Goal: Task Accomplishment & Management: Manage account settings

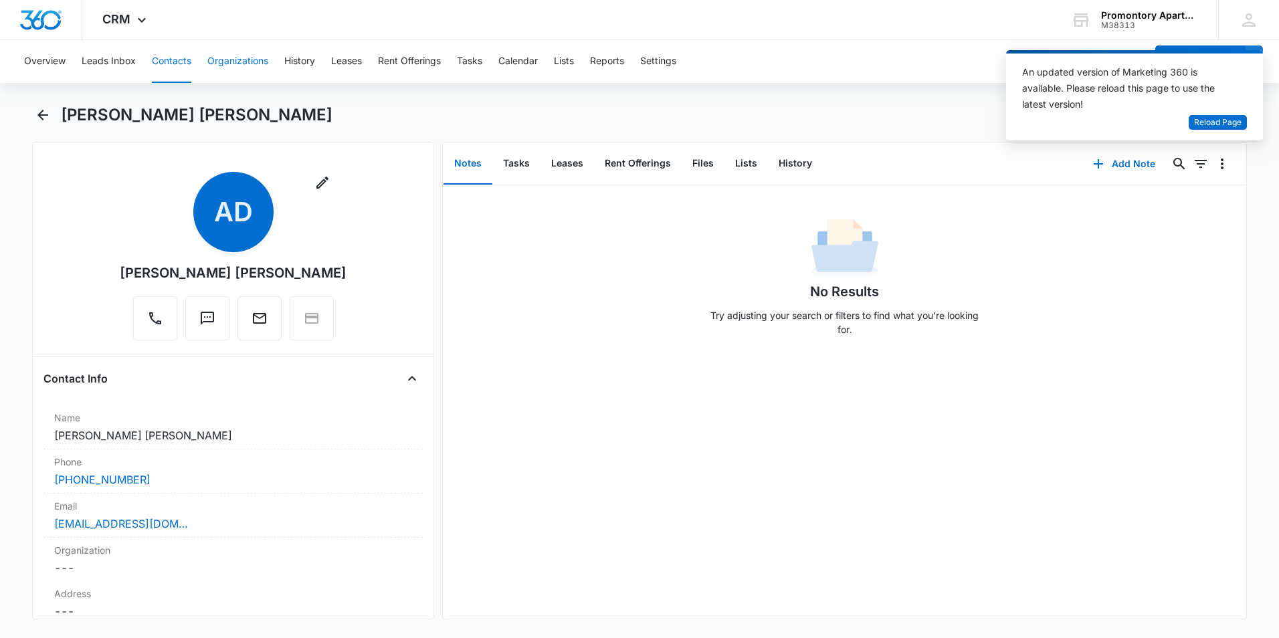
scroll to position [401, 0]
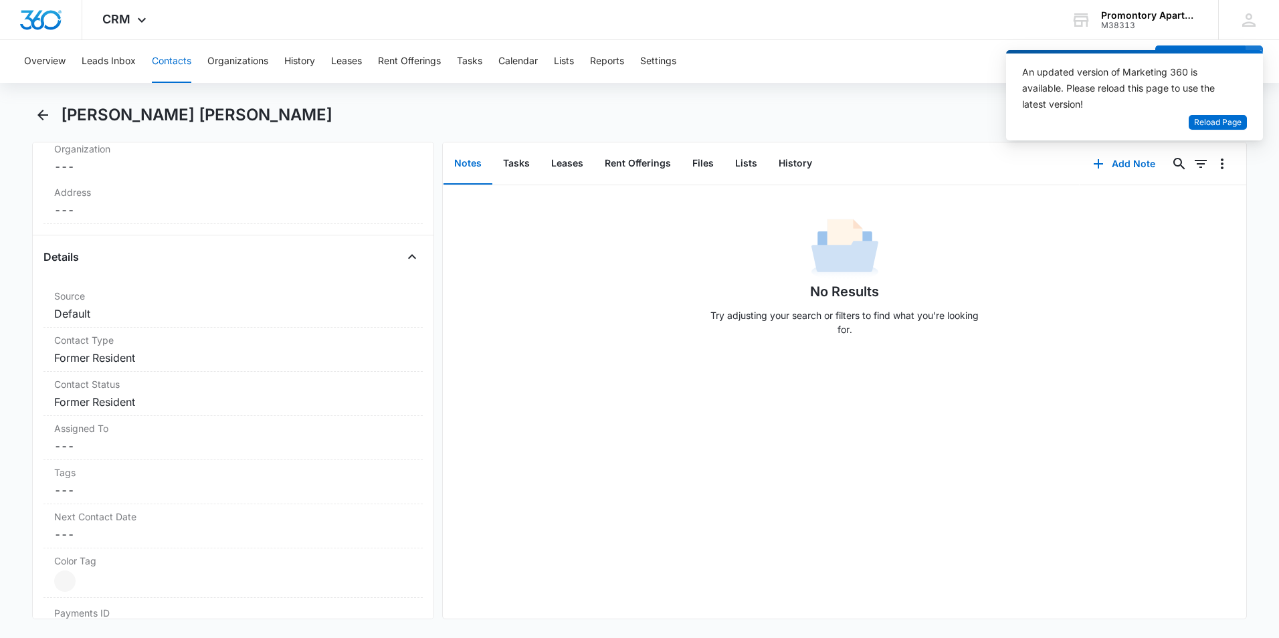
click at [185, 65] on button "Contacts" at bounding box center [171, 61] width 39 height 43
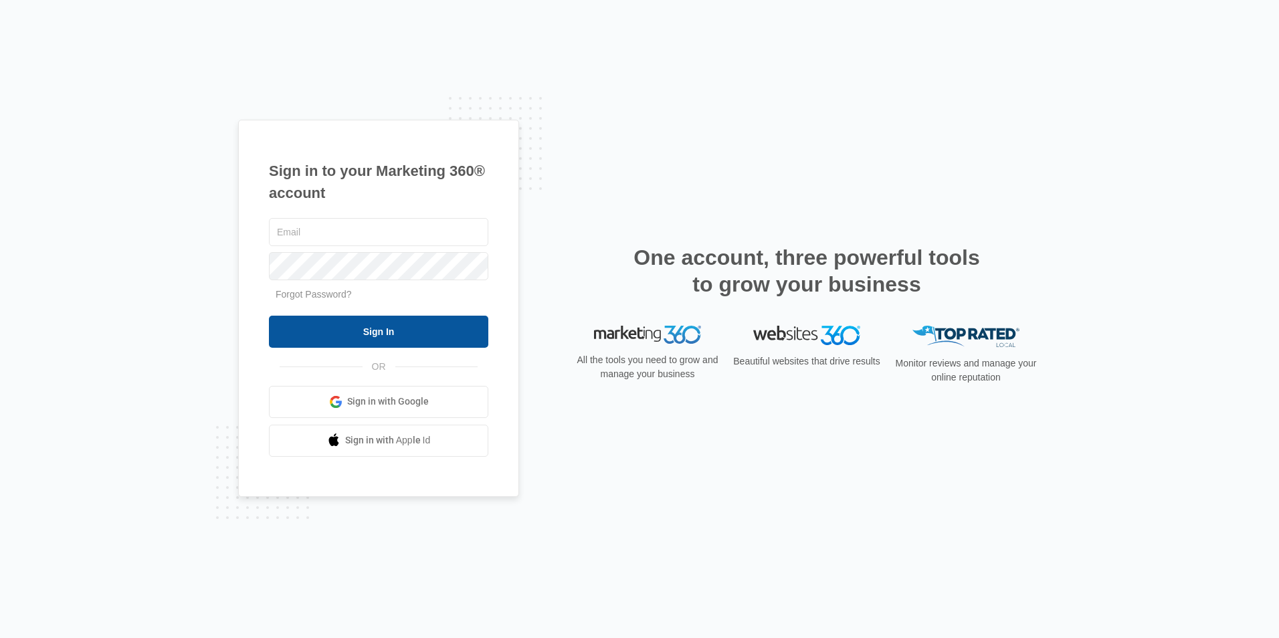
type input "[EMAIL_ADDRESS][DOMAIN_NAME]"
click at [391, 320] on input "Sign In" at bounding box center [378, 332] width 219 height 32
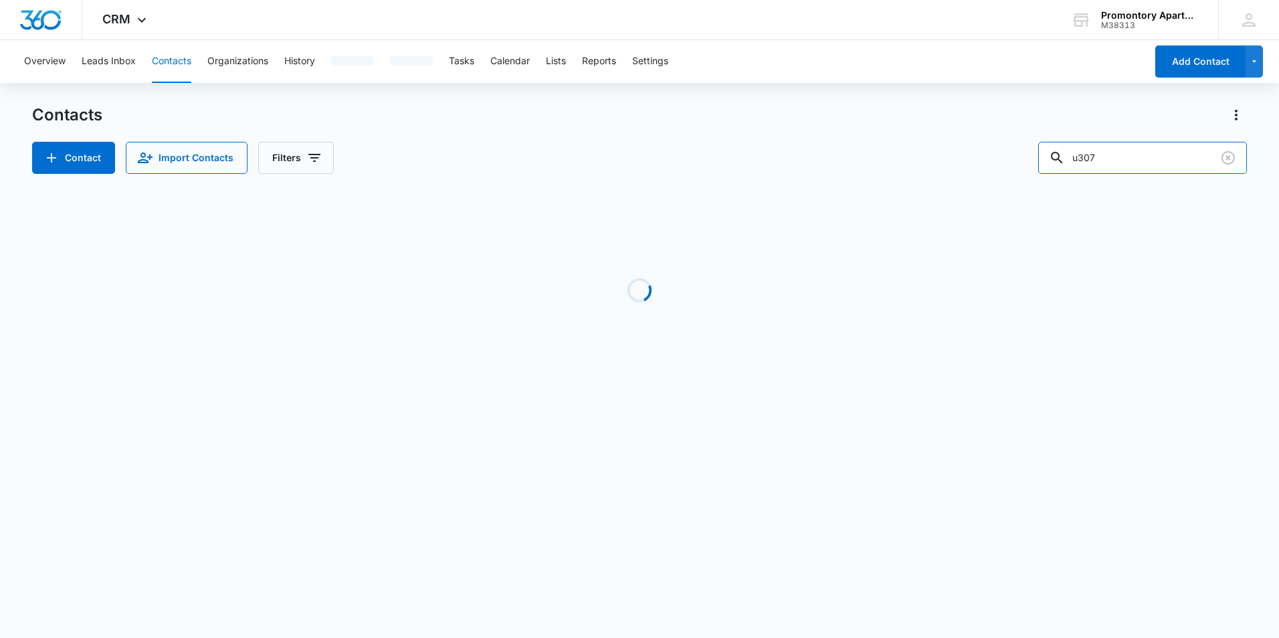
drag, startPoint x: 1038, startPoint y: 173, endPoint x: 968, endPoint y: 183, distance: 70.9
click at [977, 182] on div "Contacts Contact Import Contacts Filters u307 Loading No Results" at bounding box center [639, 255] width 1215 height 302
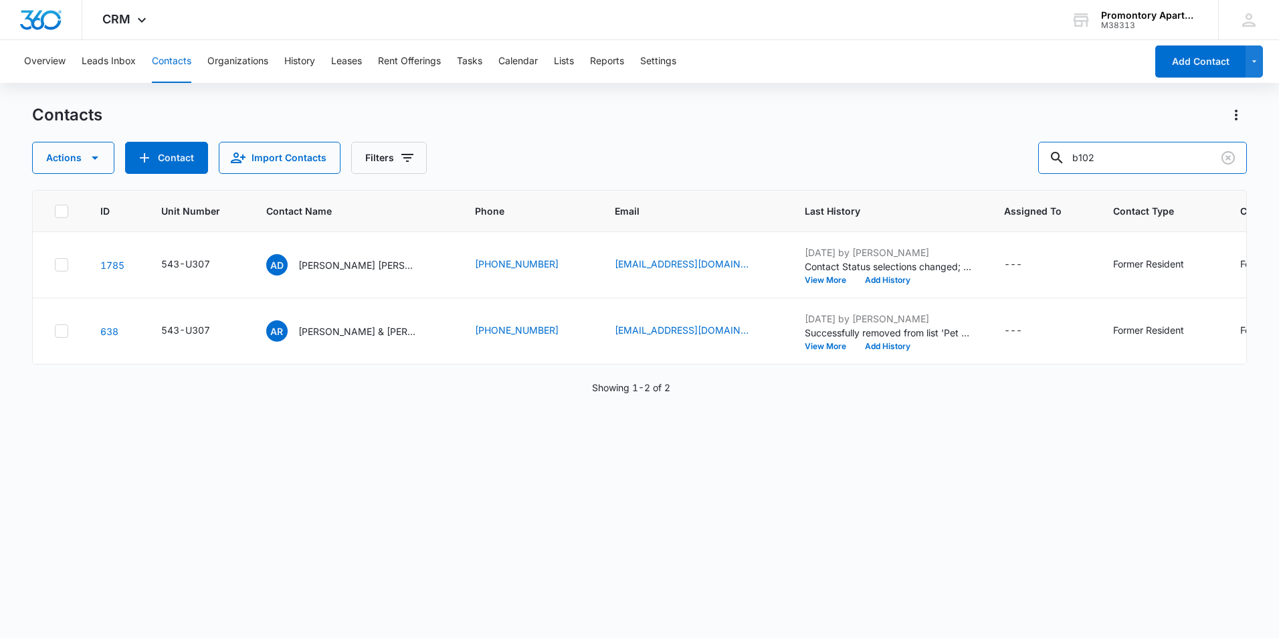
type input "b102"
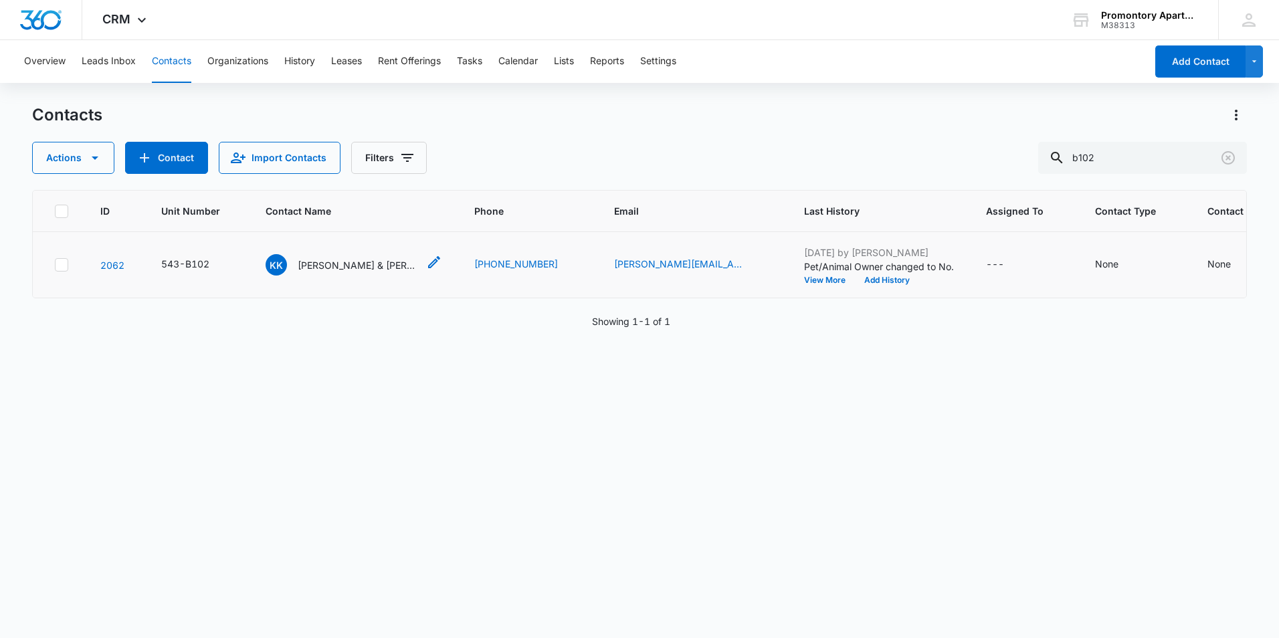
click at [340, 264] on p "Karen Kathleen Costa & Felipe Yudi Shimizu" at bounding box center [358, 265] width 120 height 14
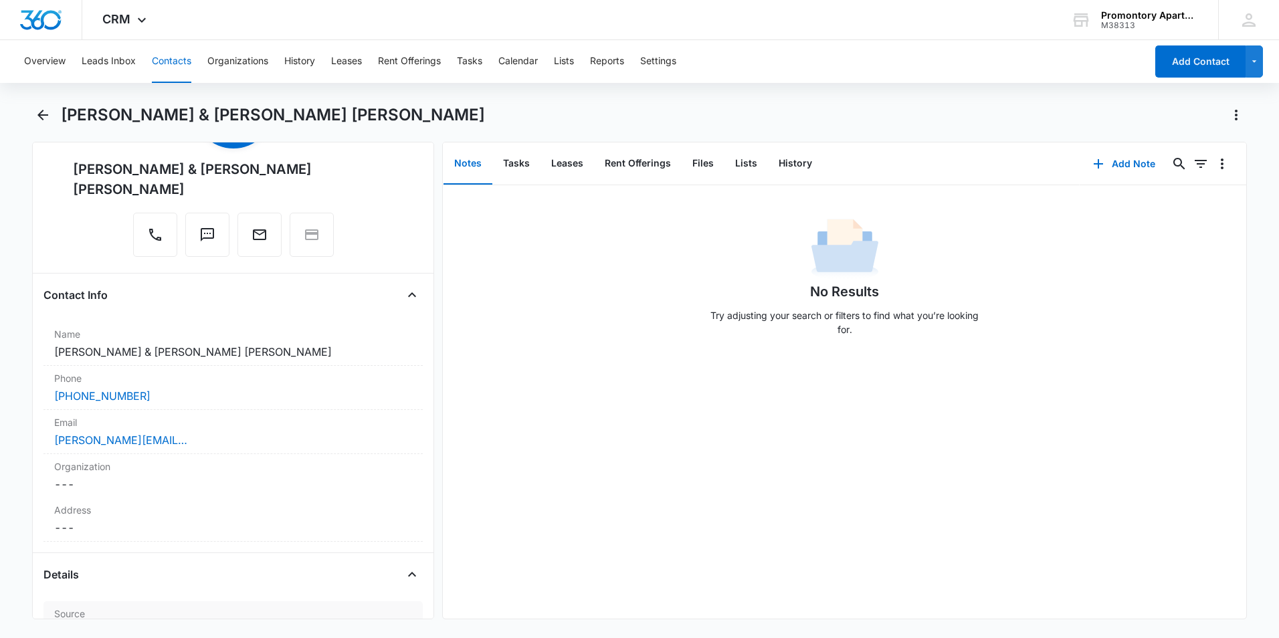
scroll to position [334, 0]
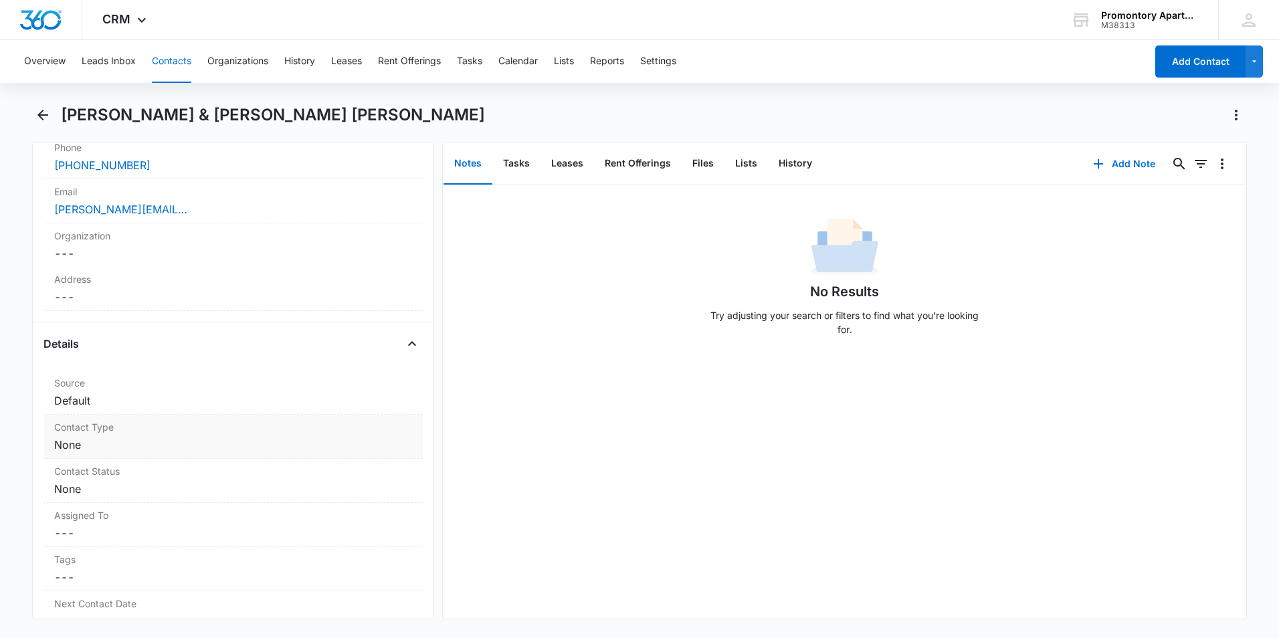
click at [110, 437] on dd "Cancel Save Changes None" at bounding box center [233, 445] width 358 height 16
click at [114, 447] on div at bounding box center [217, 456] width 306 height 19
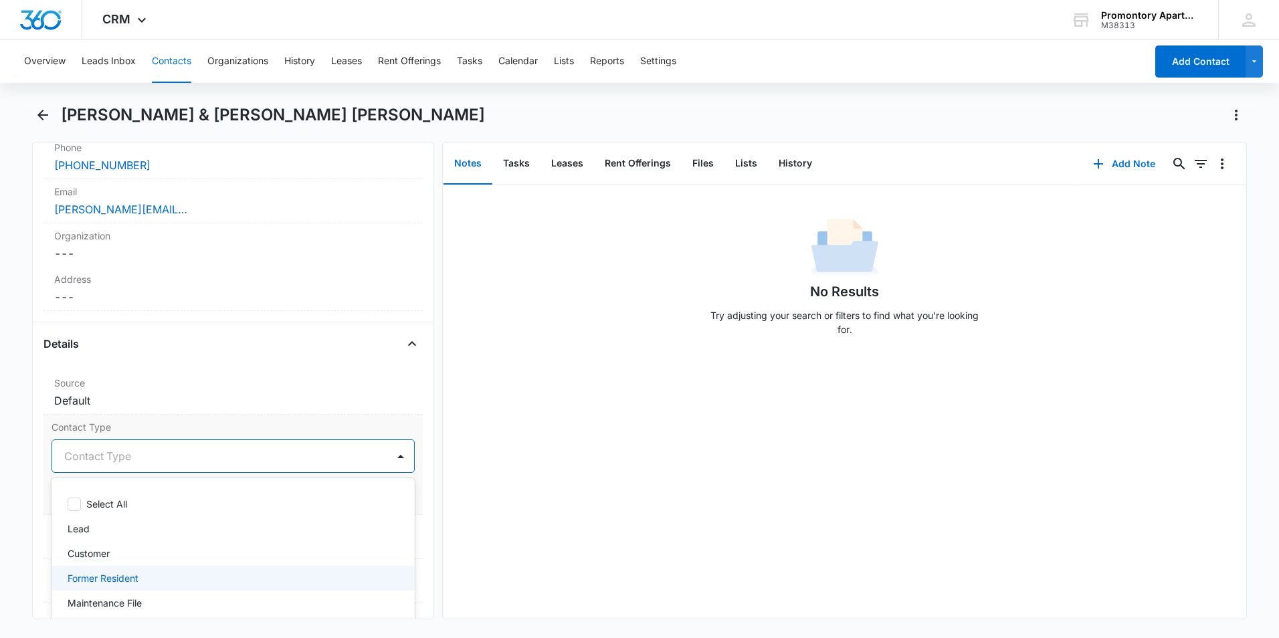
click at [112, 571] on p "Former Resident" at bounding box center [103, 578] width 71 height 14
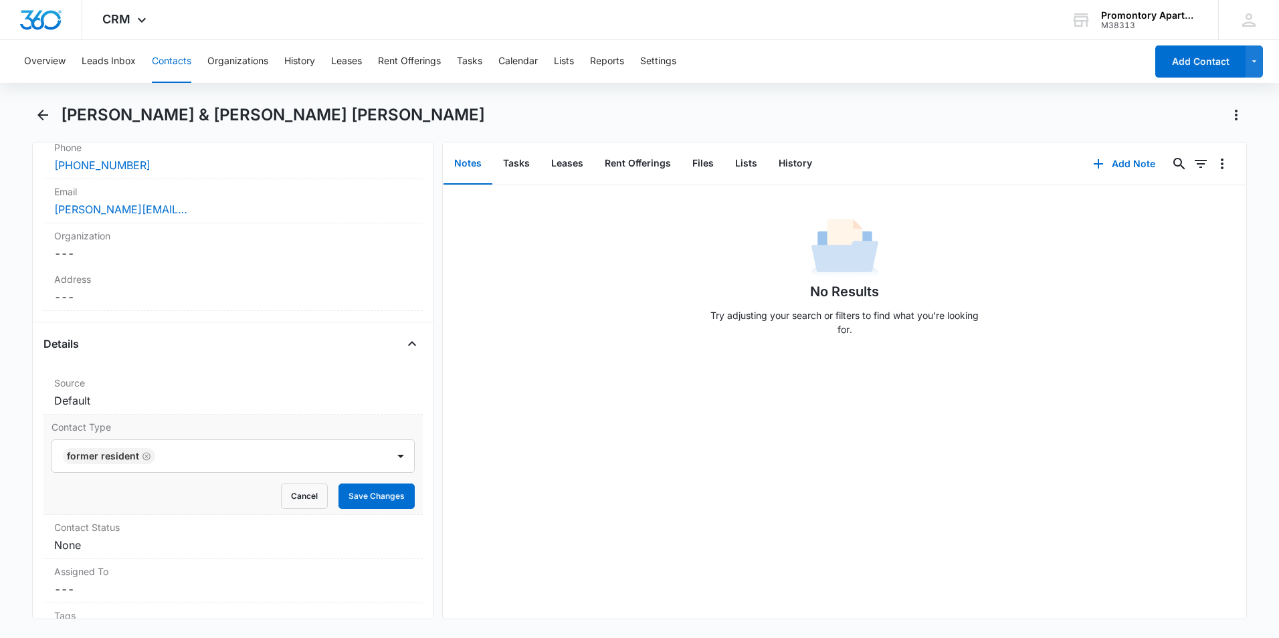
click at [345, 420] on label "Contact Type" at bounding box center [233, 427] width 363 height 14
click at [365, 484] on button "Save Changes" at bounding box center [377, 496] width 76 height 25
click at [227, 516] on div "Contact Status Cancel Save Changes None" at bounding box center [232, 537] width 379 height 44
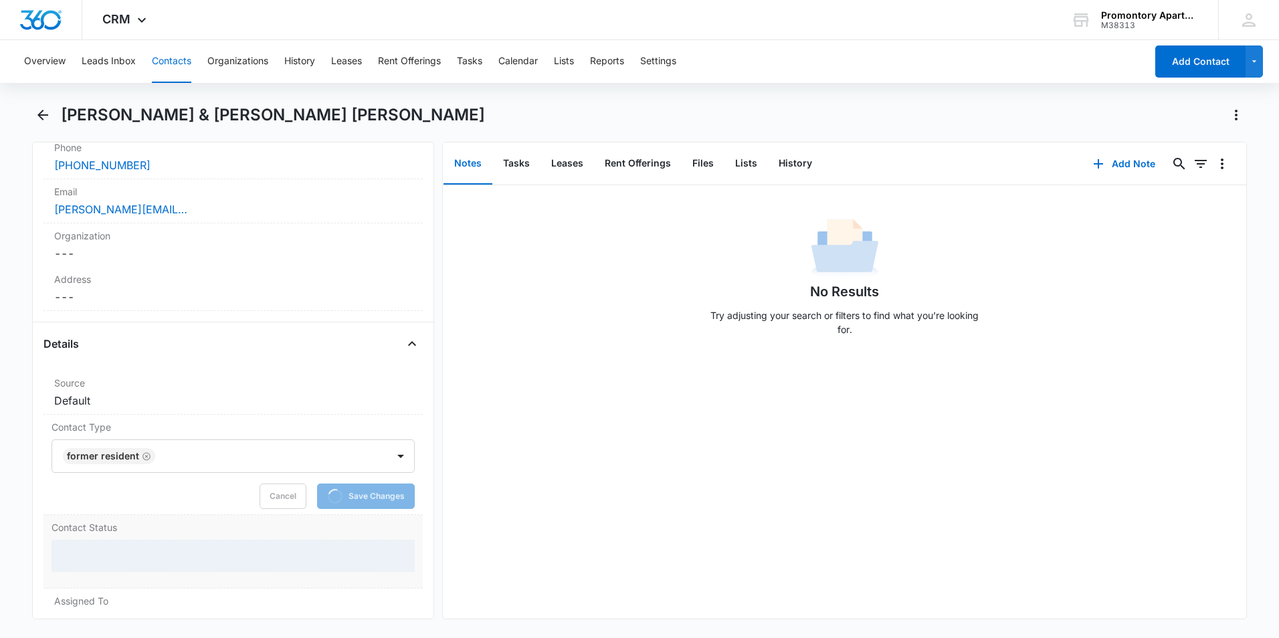
click at [149, 540] on div at bounding box center [233, 556] width 363 height 32
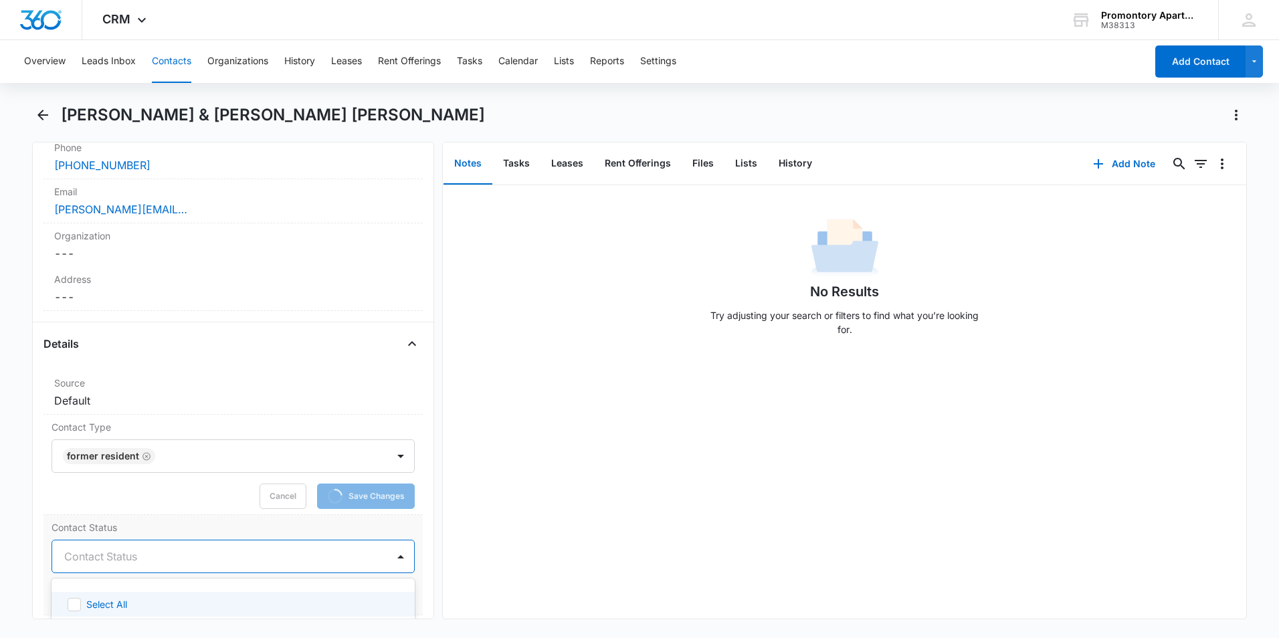
click at [148, 547] on div at bounding box center [217, 556] width 306 height 19
type input "f"
click at [155, 597] on div "Former Resident" at bounding box center [232, 604] width 328 height 14
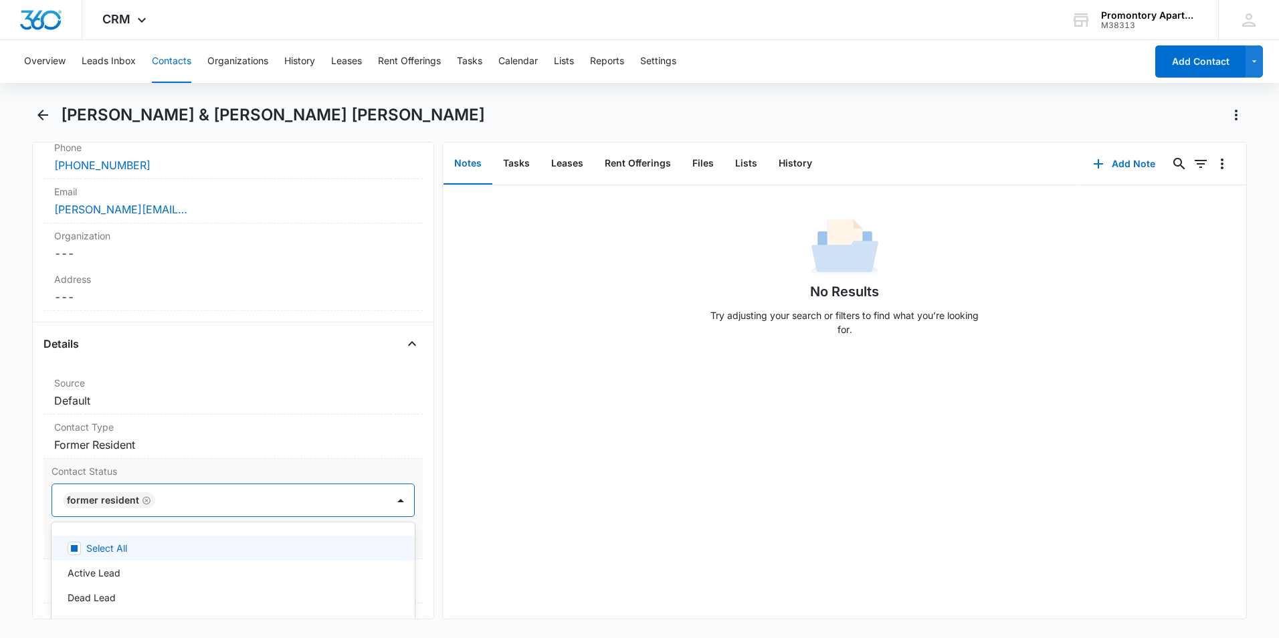
click at [367, 464] on label "Contact Status" at bounding box center [233, 471] width 363 height 14
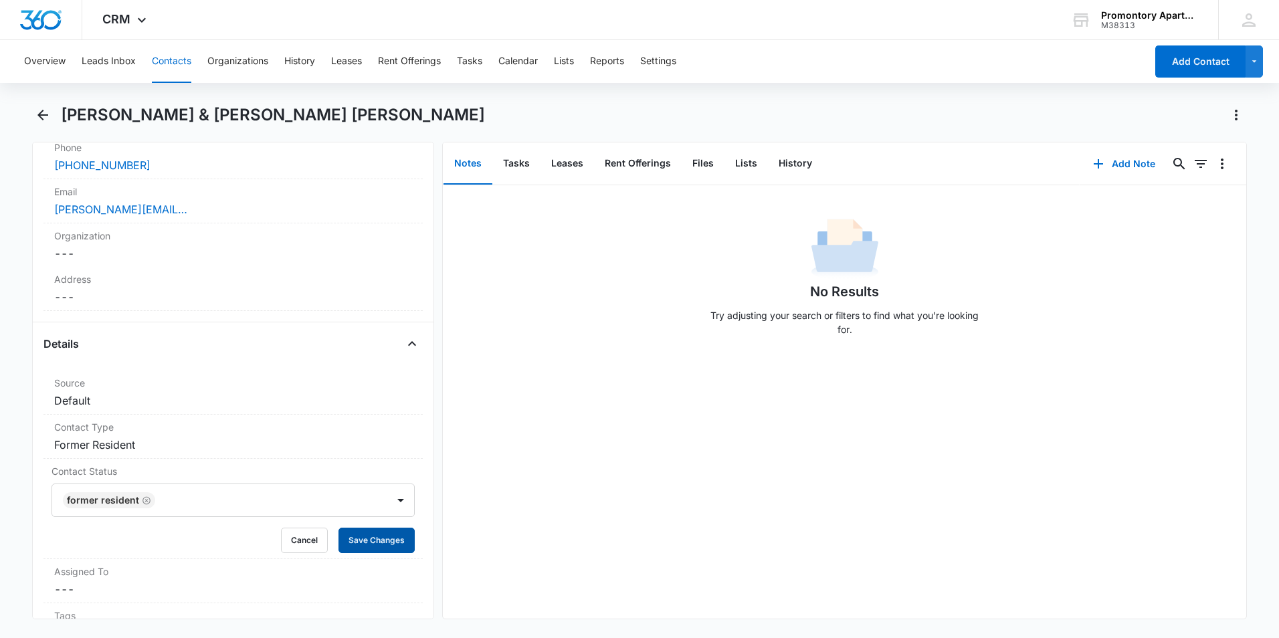
click at [377, 528] on button "Save Changes" at bounding box center [377, 540] width 76 height 25
click at [45, 119] on icon "Back" at bounding box center [43, 115] width 16 height 16
